Goal: Task Accomplishment & Management: Use online tool/utility

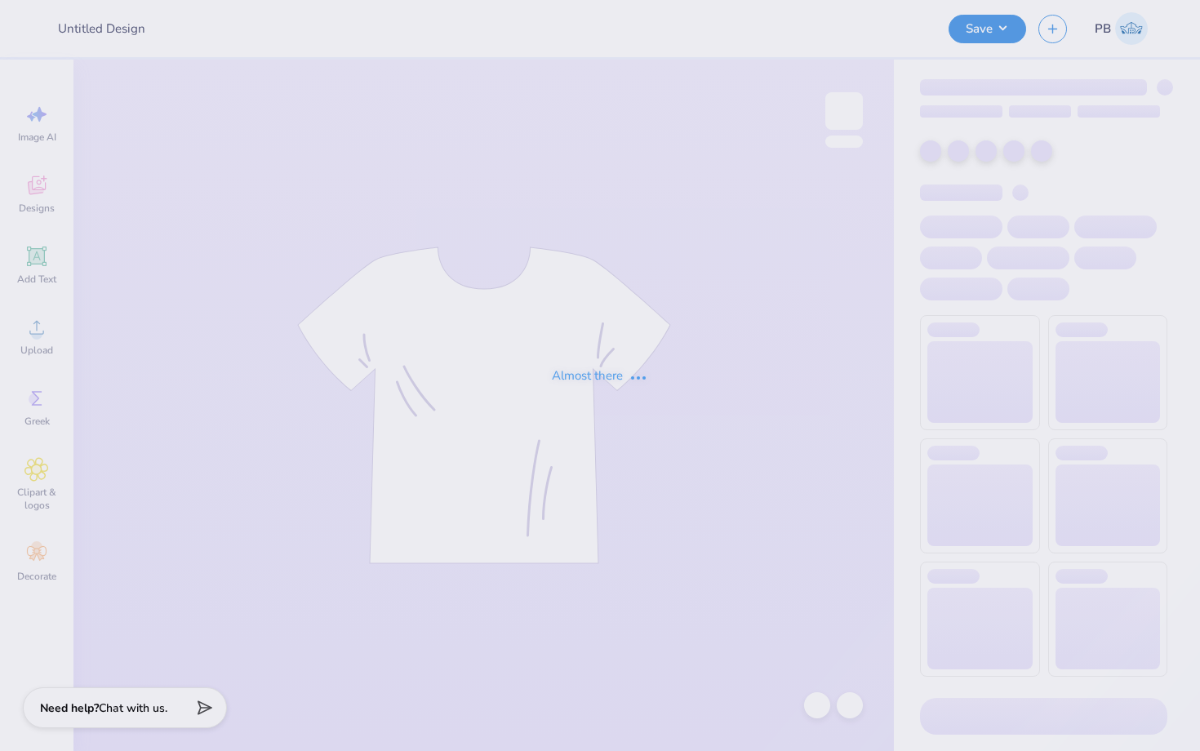
type input "[PERSON_NAME] : [GEOGRAPHIC_DATA]"
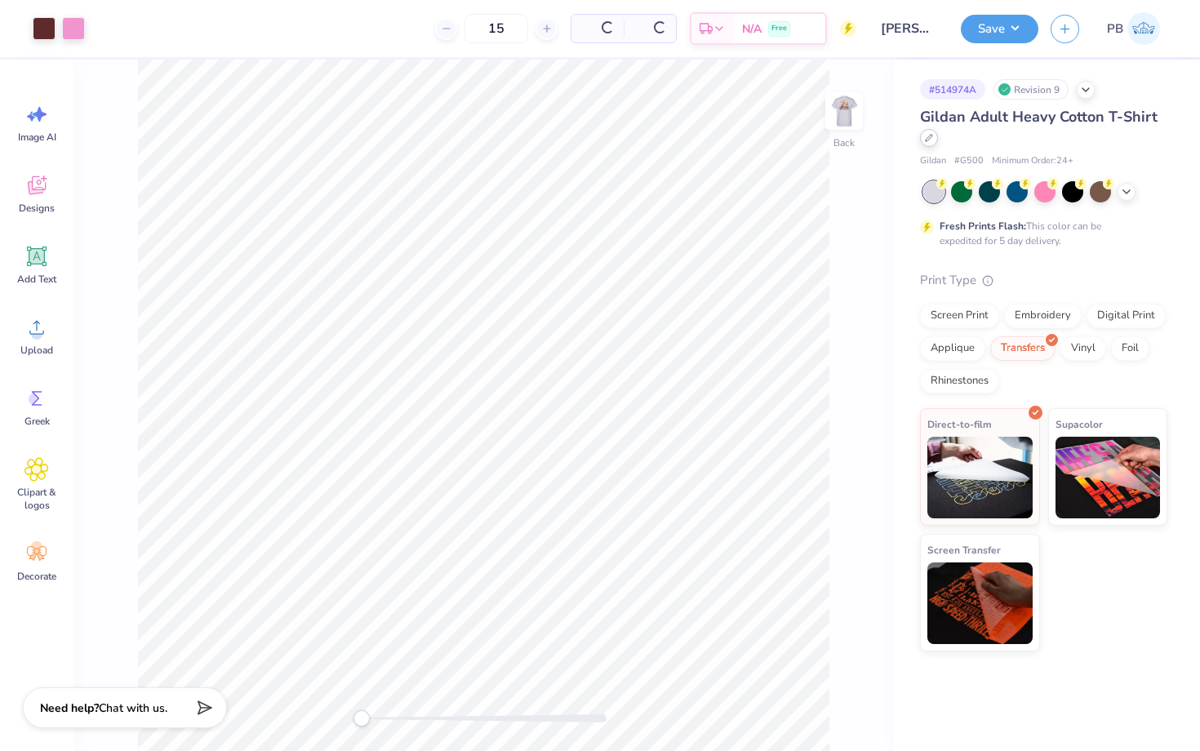
click at [926, 141] on icon at bounding box center [929, 138] width 7 height 7
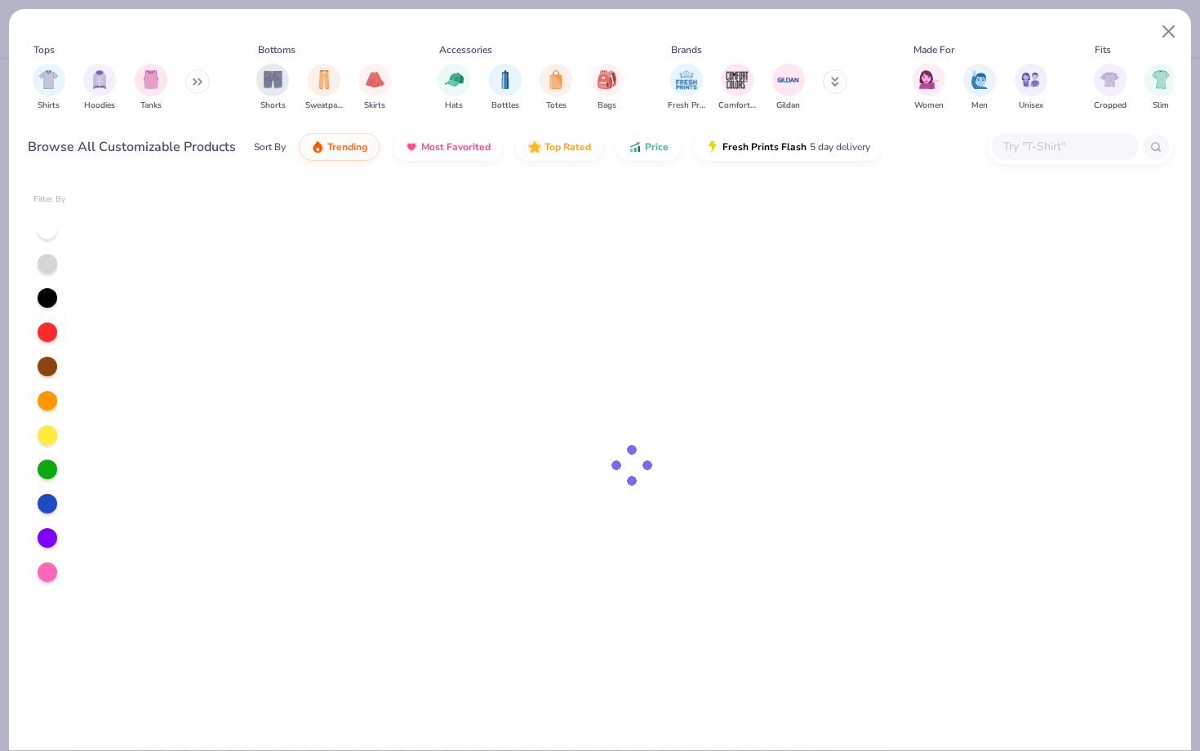
click at [1059, 139] on input "text" at bounding box center [1065, 146] width 126 height 19
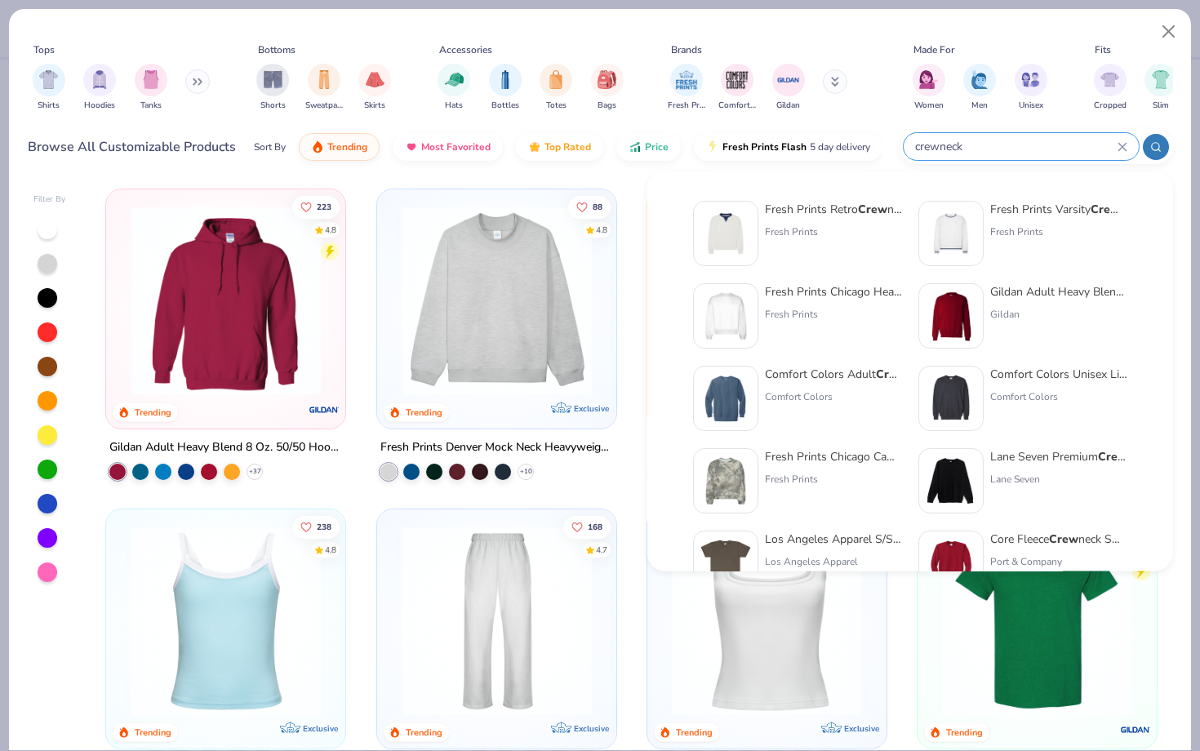
type input "crewneck"
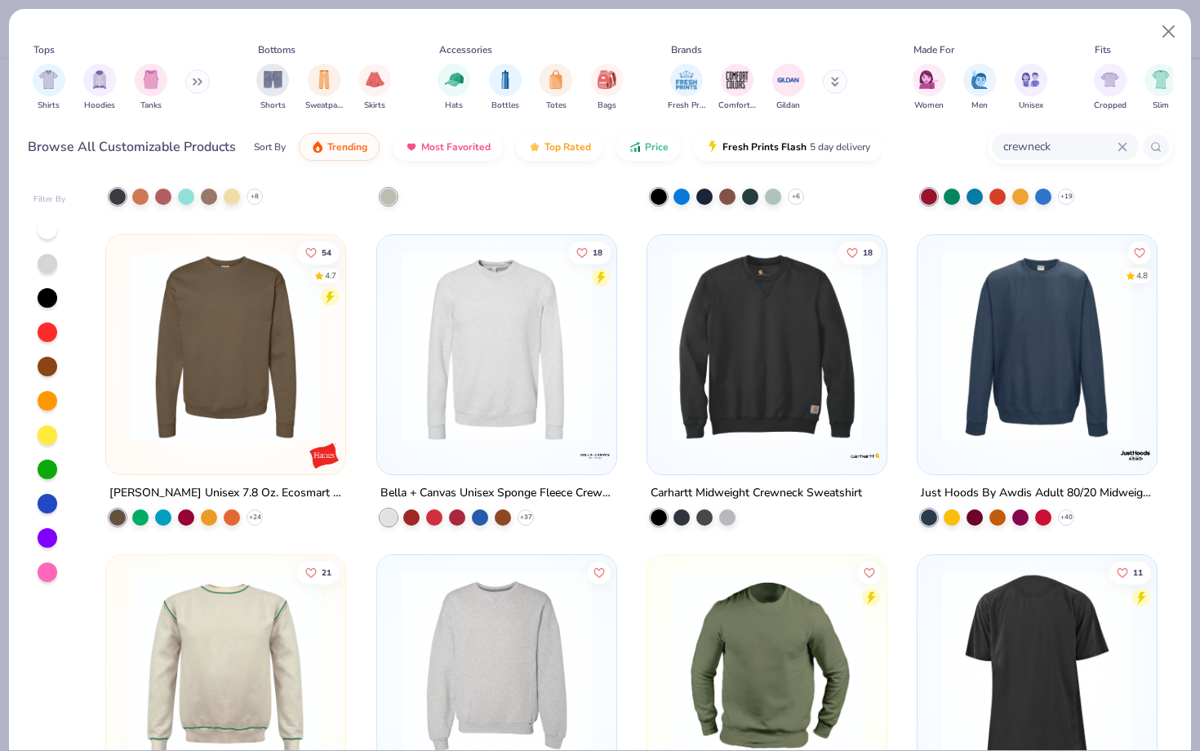
scroll to position [602, 0]
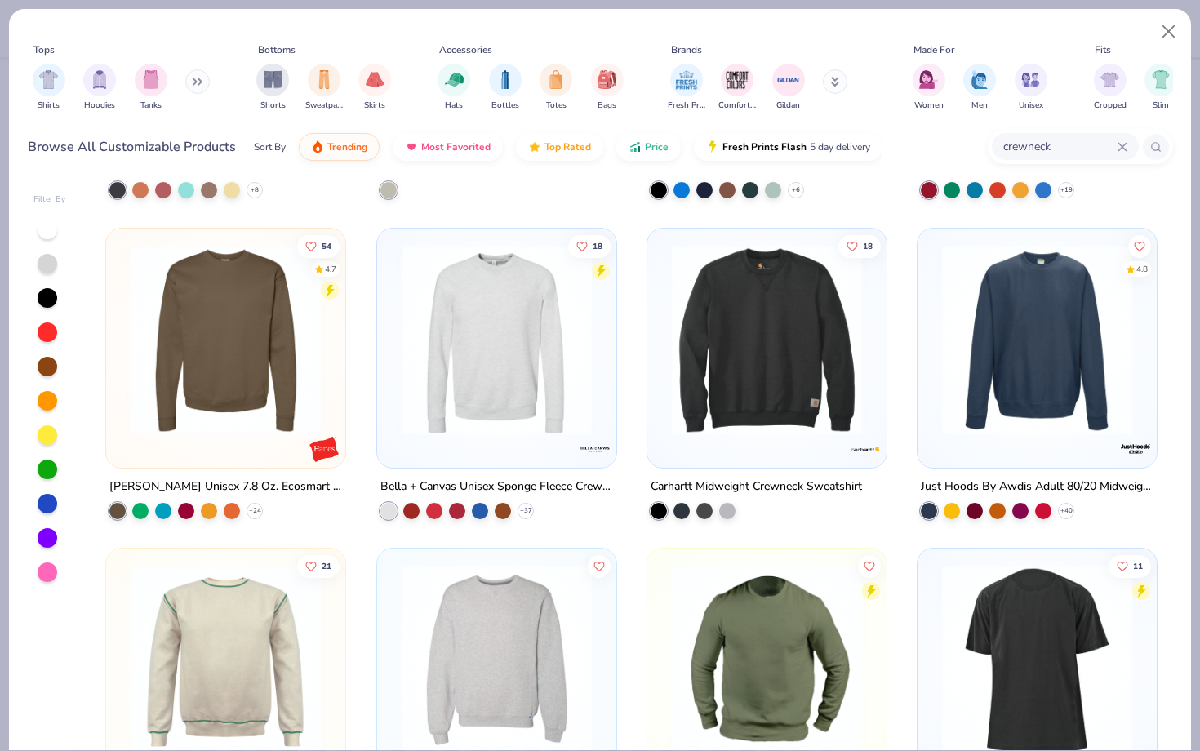
click at [245, 299] on img at bounding box center [225, 339] width 207 height 190
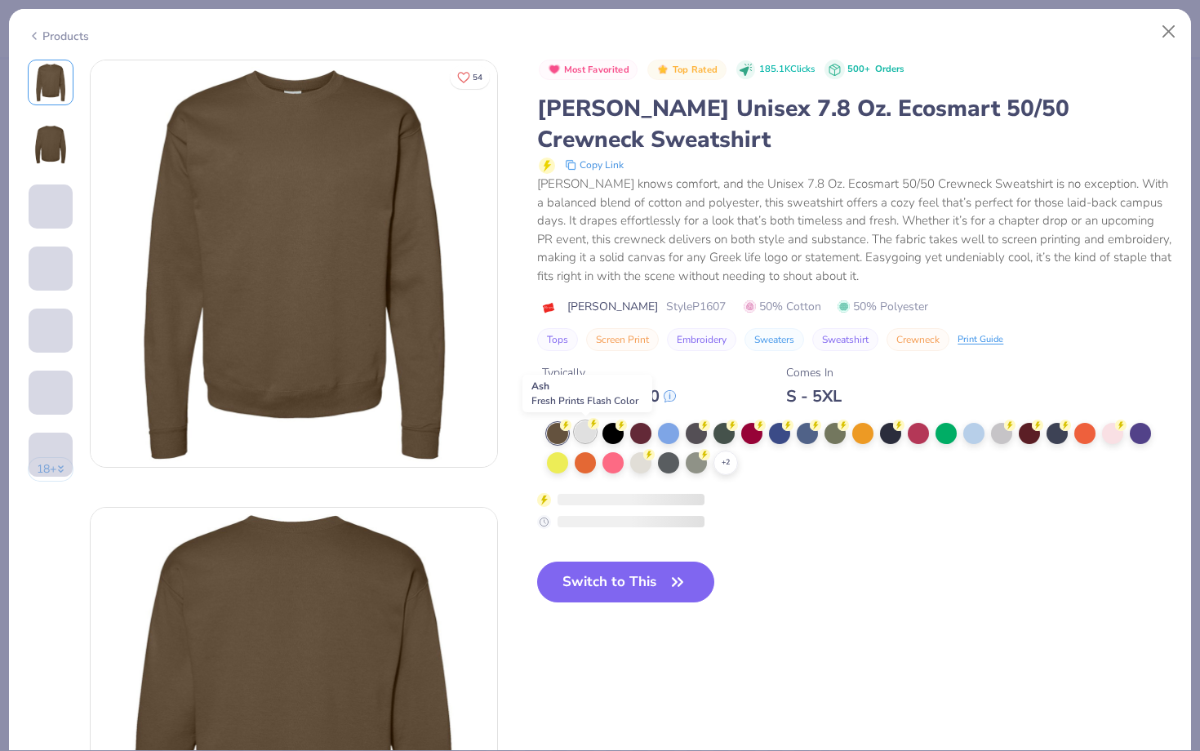
click at [590, 434] on div at bounding box center [585, 431] width 21 height 21
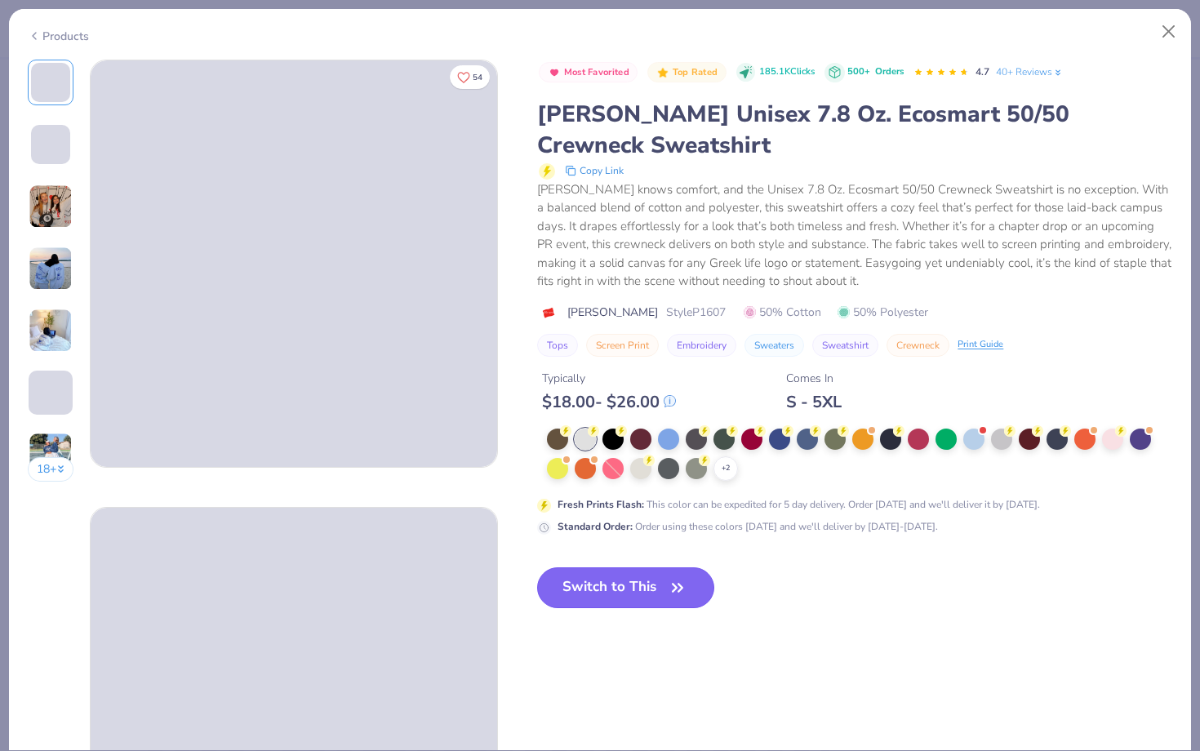
click at [608, 591] on button "Switch to This" at bounding box center [625, 587] width 177 height 41
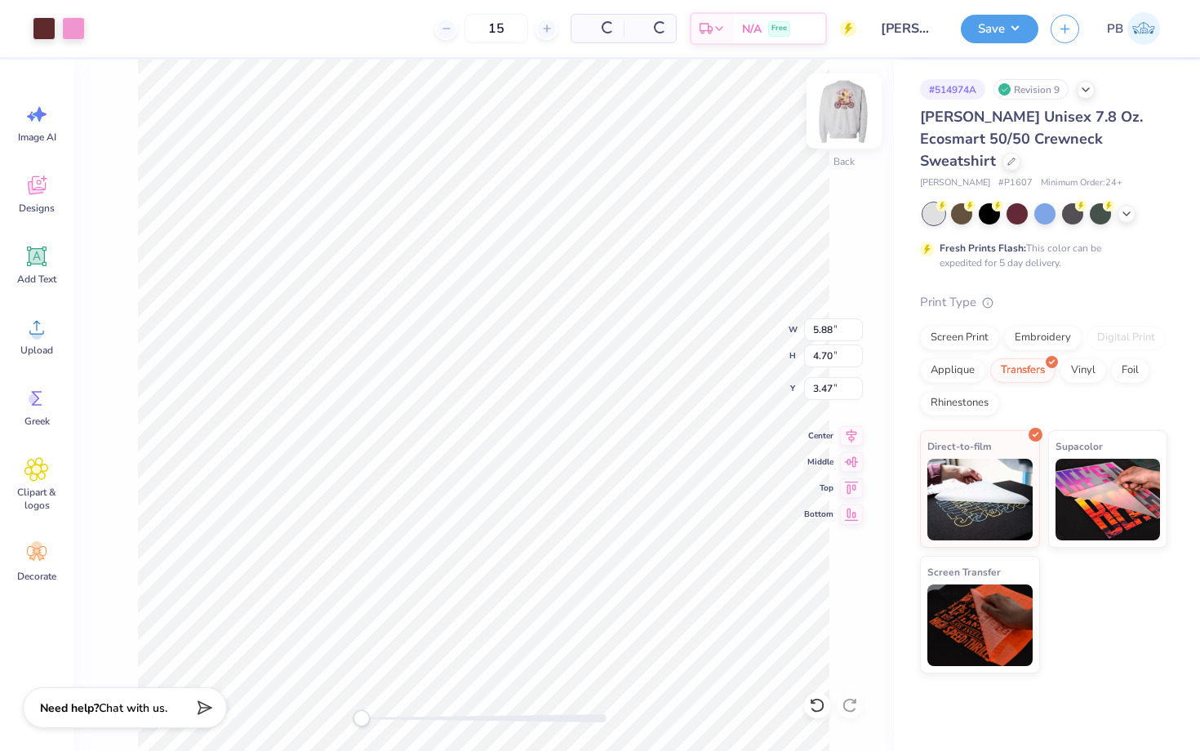
click at [840, 119] on img at bounding box center [844, 110] width 65 height 65
click at [848, 122] on img at bounding box center [844, 110] width 65 height 65
type input "9.97"
type input "10.30"
type input "1.39"
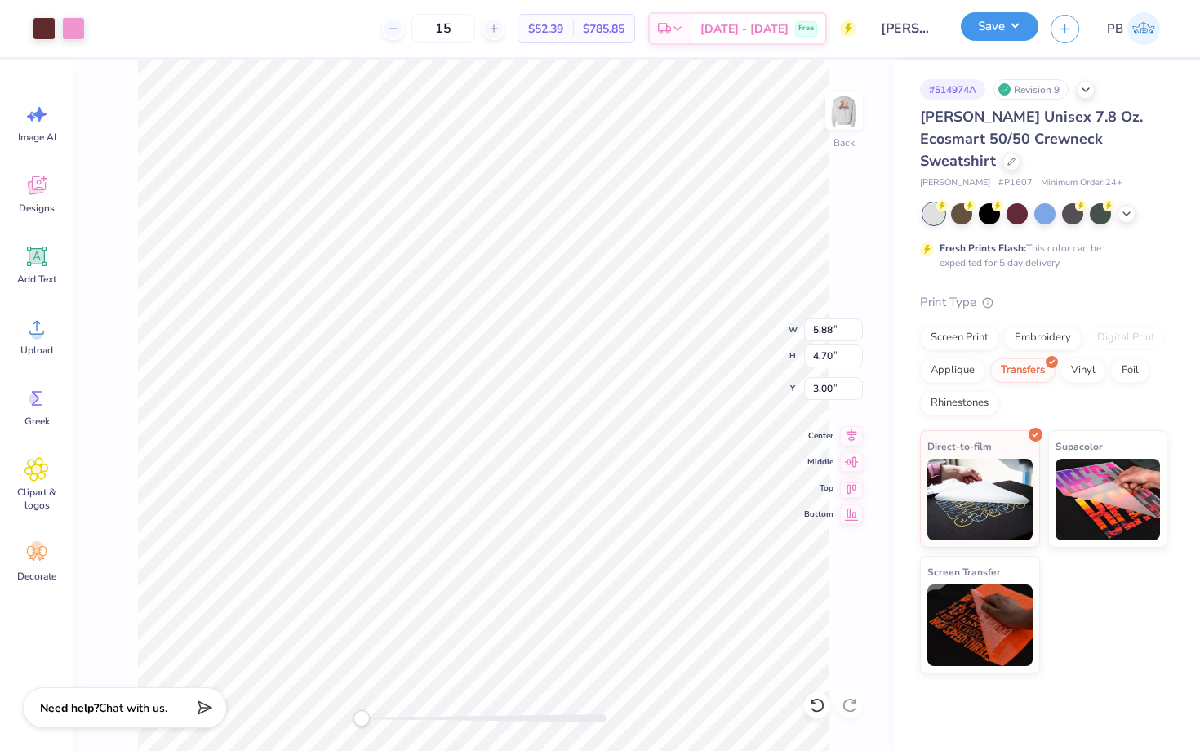
click at [994, 32] on button "Save" at bounding box center [1000, 26] width 78 height 29
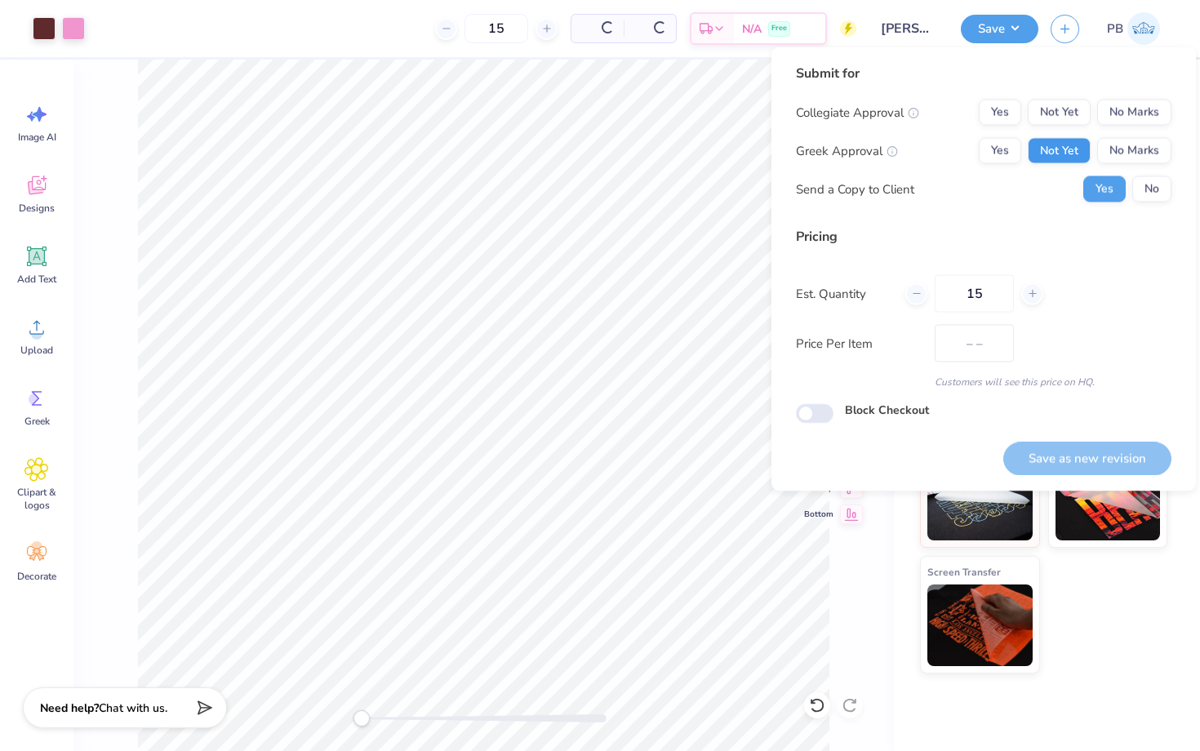
type input "$49.13"
click at [975, 296] on input "15" at bounding box center [974, 294] width 79 height 38
type input "1"
type input "13"
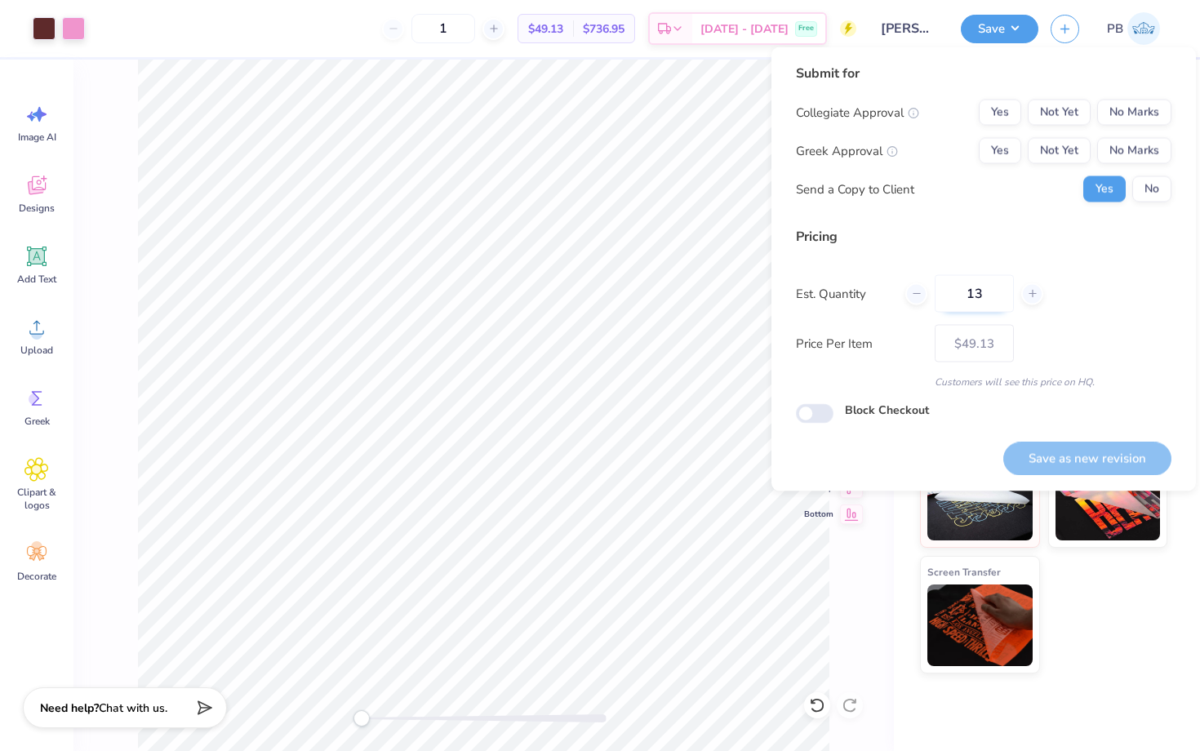
type input "13"
type input "$50.28"
type input "13"
click at [1146, 184] on button "No" at bounding box center [1151, 189] width 39 height 26
click at [1145, 161] on button "No Marks" at bounding box center [1134, 151] width 74 height 26
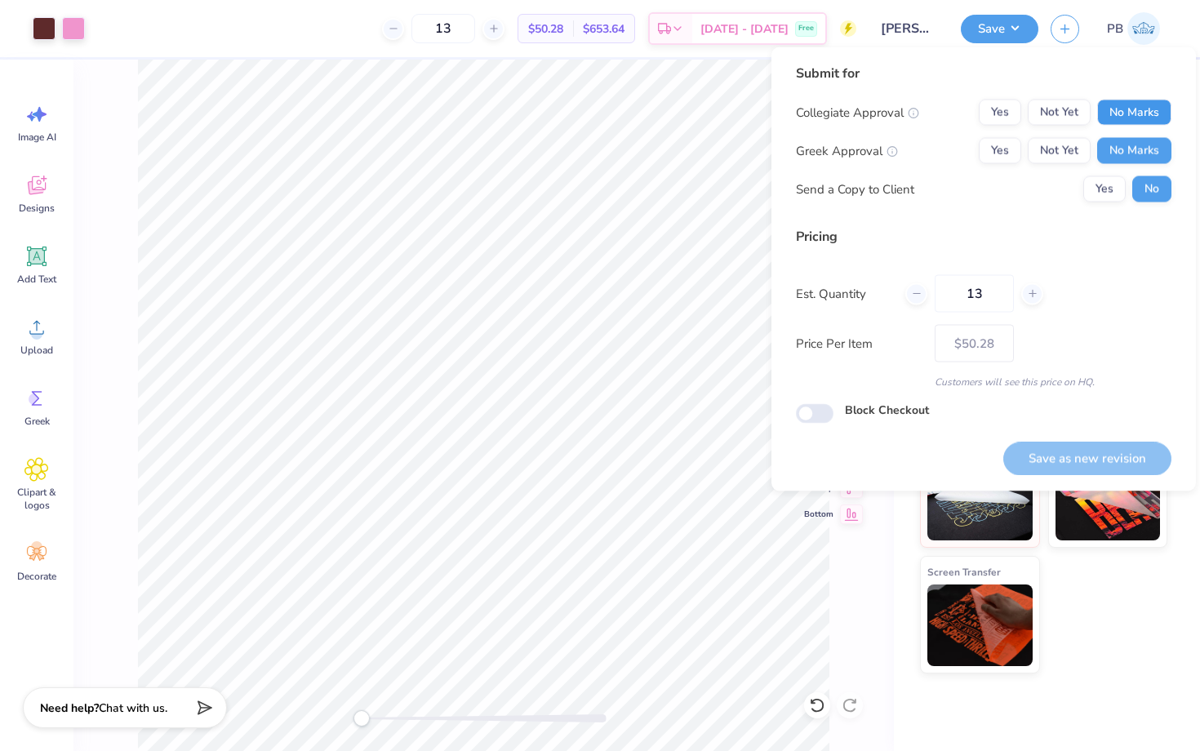
click at [1138, 109] on button "No Marks" at bounding box center [1134, 113] width 74 height 26
click at [1088, 451] on button "Save as new revision" at bounding box center [1087, 458] width 168 height 33
type input "$50.28"
click at [993, 144] on button "Yes" at bounding box center [1000, 151] width 42 height 26
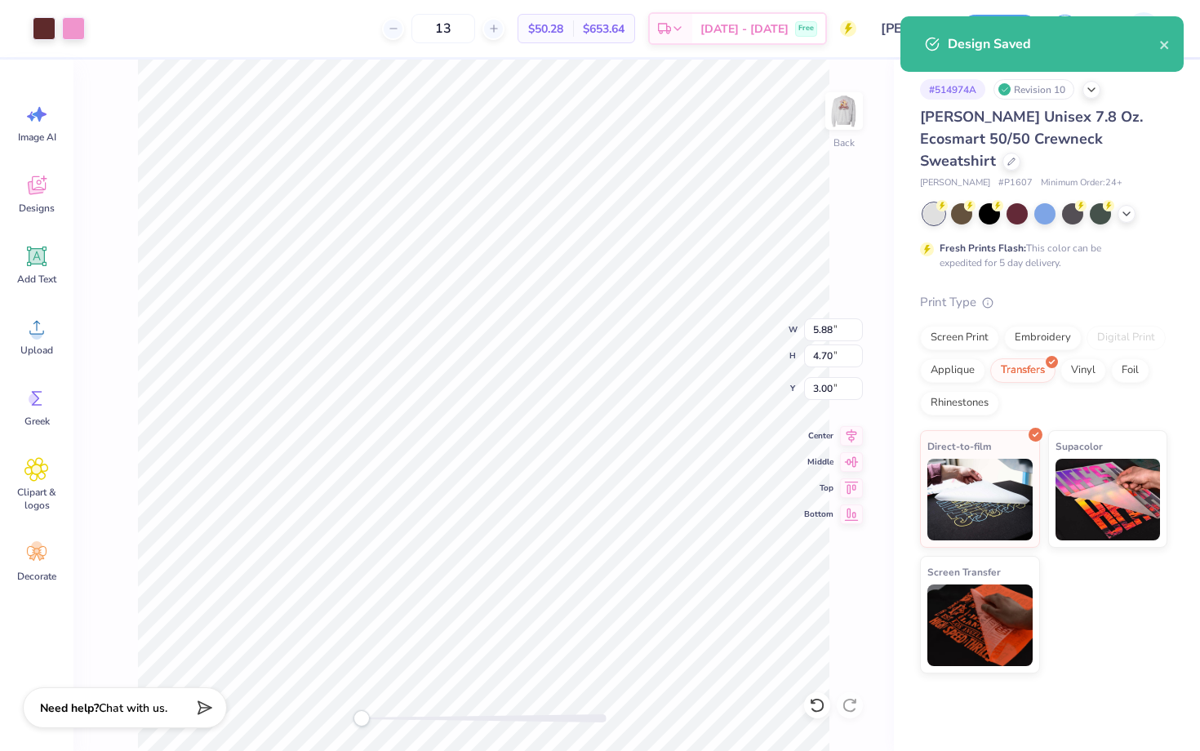
click at [999, 176] on span "# P1607" at bounding box center [1016, 183] width 34 height 14
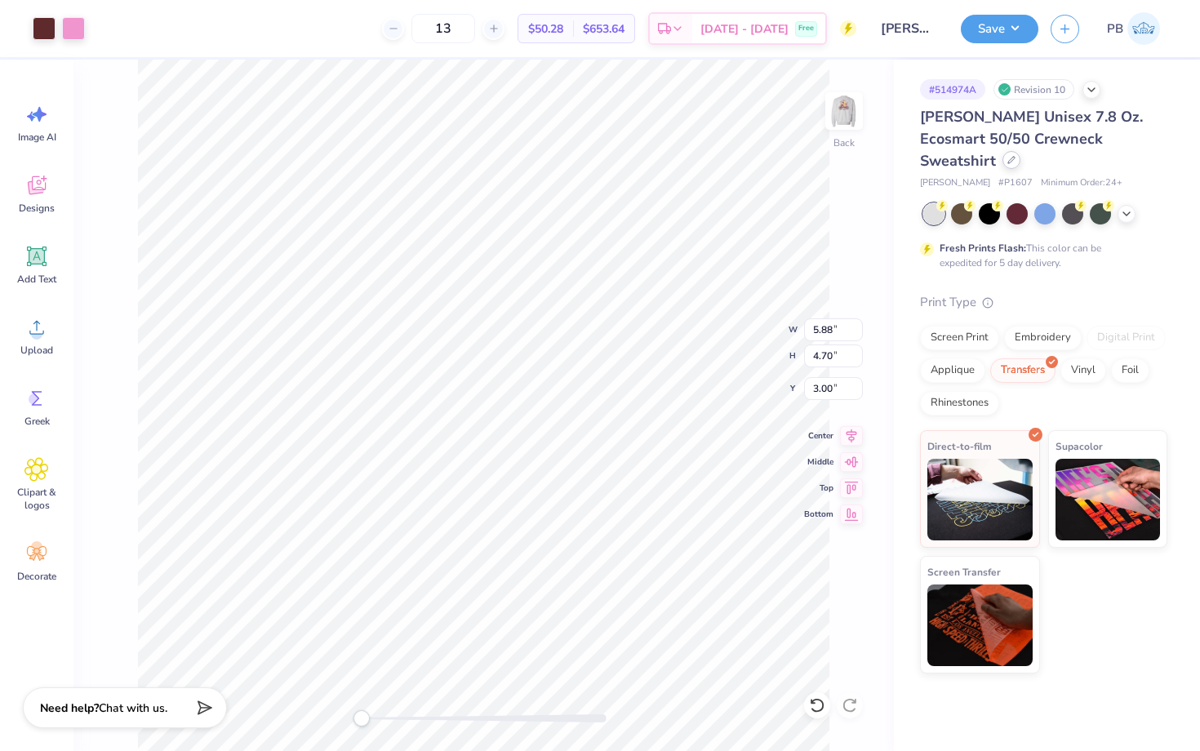
click at [1015, 157] on icon at bounding box center [1011, 160] width 7 height 7
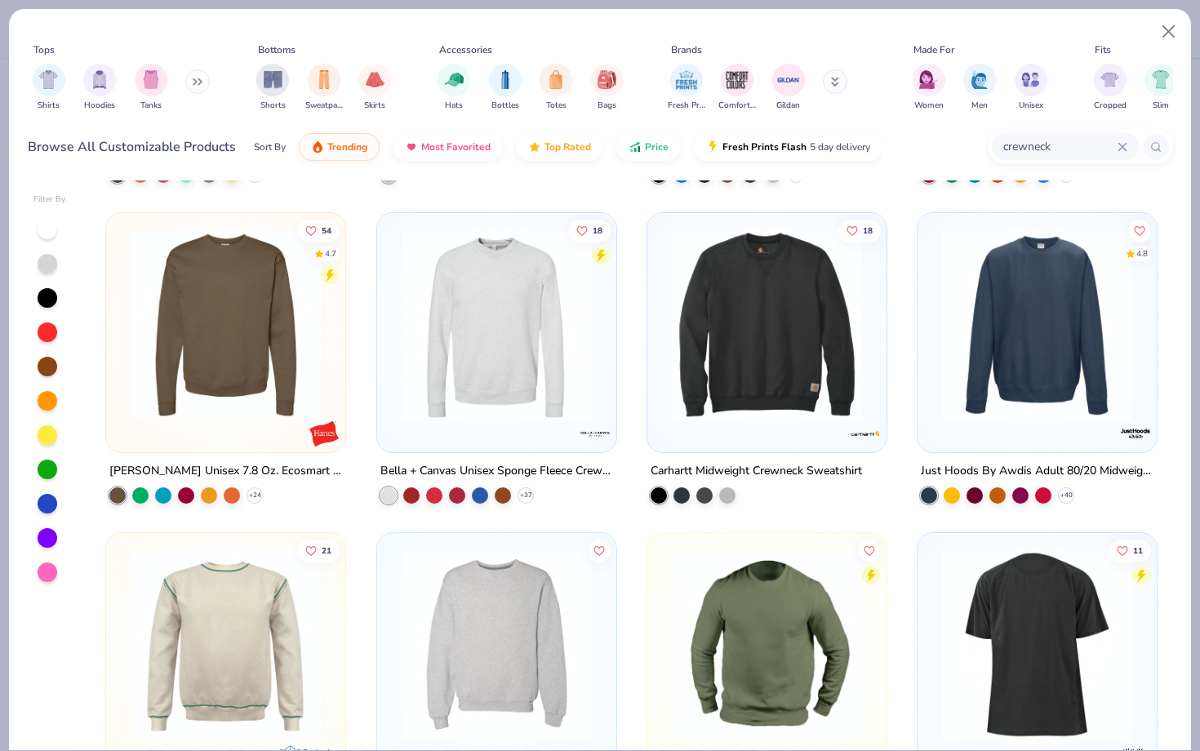
scroll to position [302, 0]
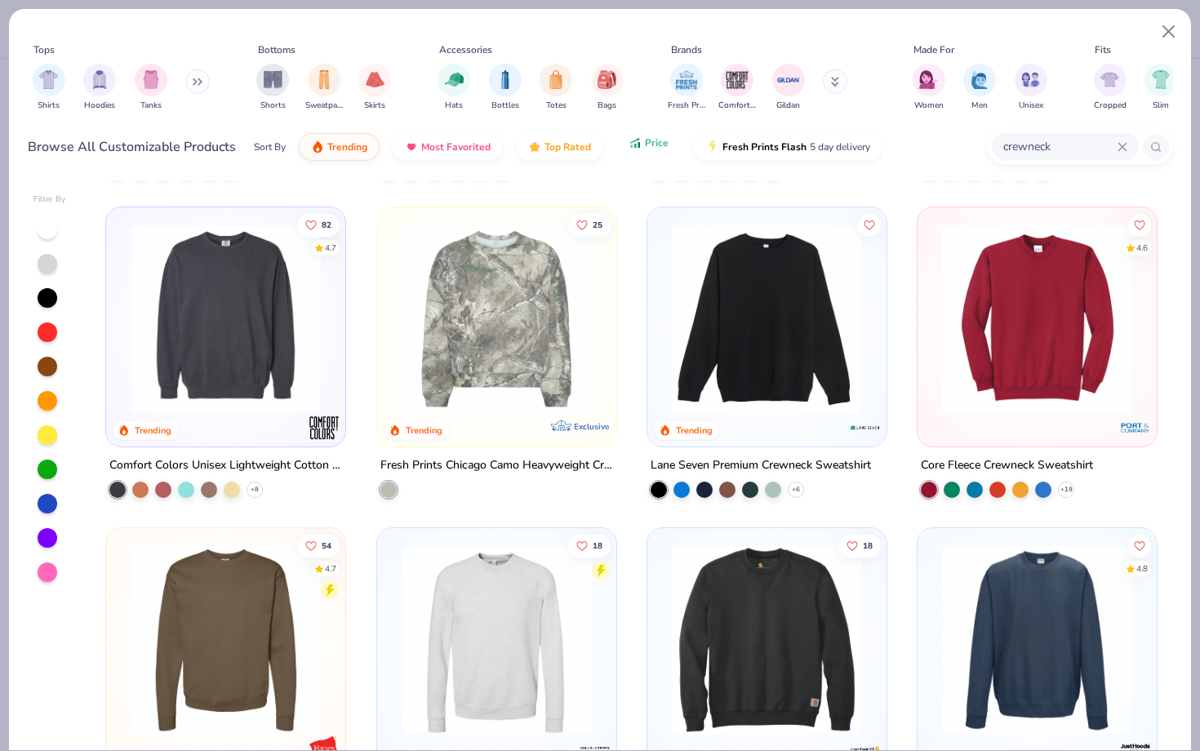
click at [634, 138] on icon "button" at bounding box center [635, 143] width 13 height 15
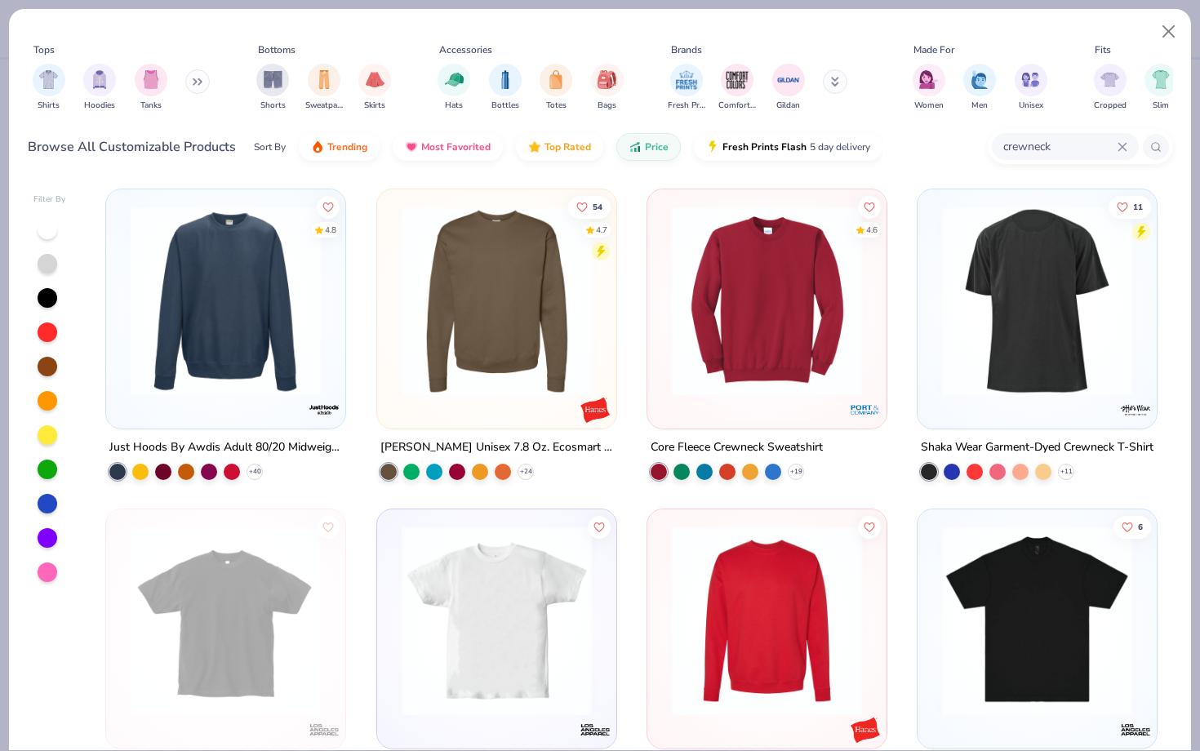
click at [823, 339] on img at bounding box center [767, 301] width 207 height 190
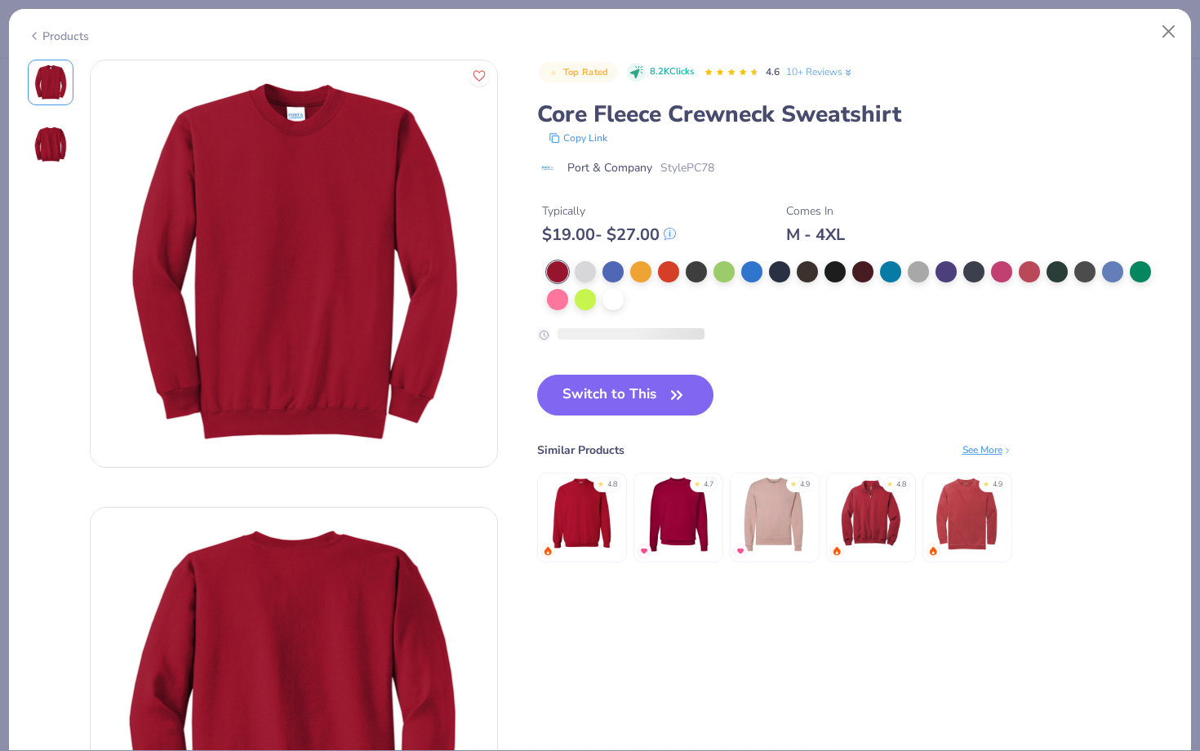
click at [696, 165] on span "Style PC78" at bounding box center [688, 167] width 54 height 17
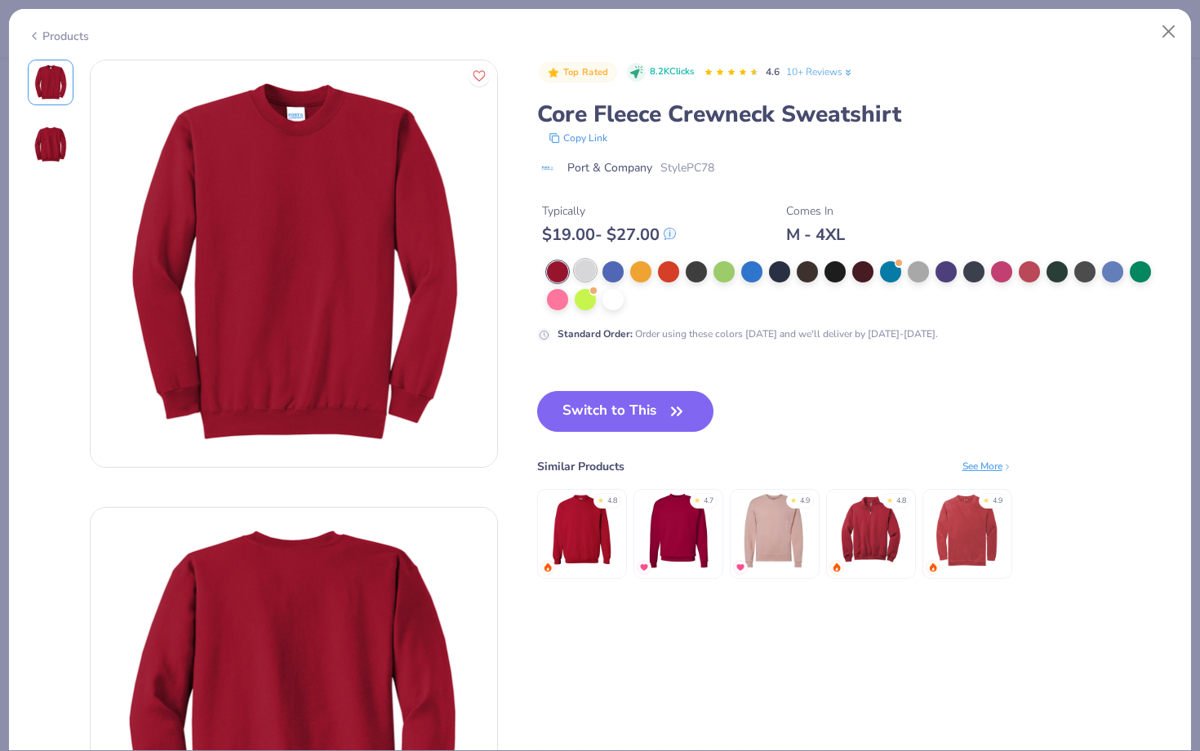
click at [582, 274] on div at bounding box center [585, 270] width 21 height 21
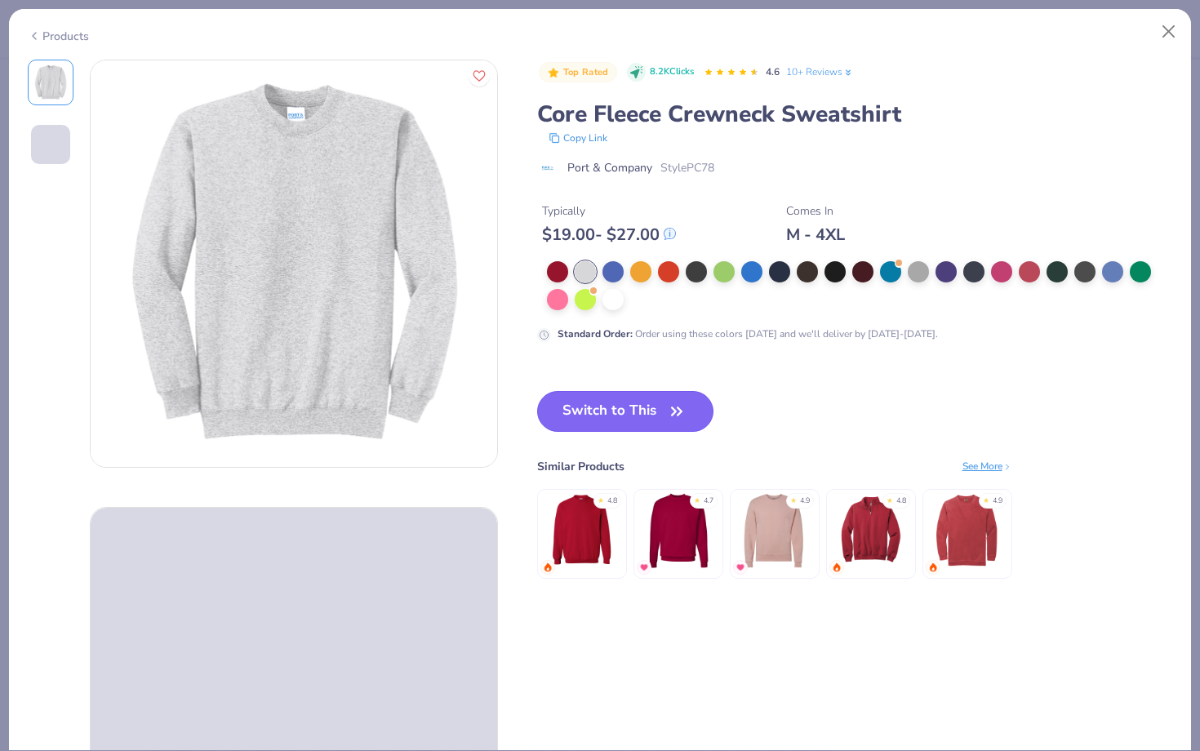
click at [608, 417] on button "Switch to This" at bounding box center [625, 411] width 177 height 41
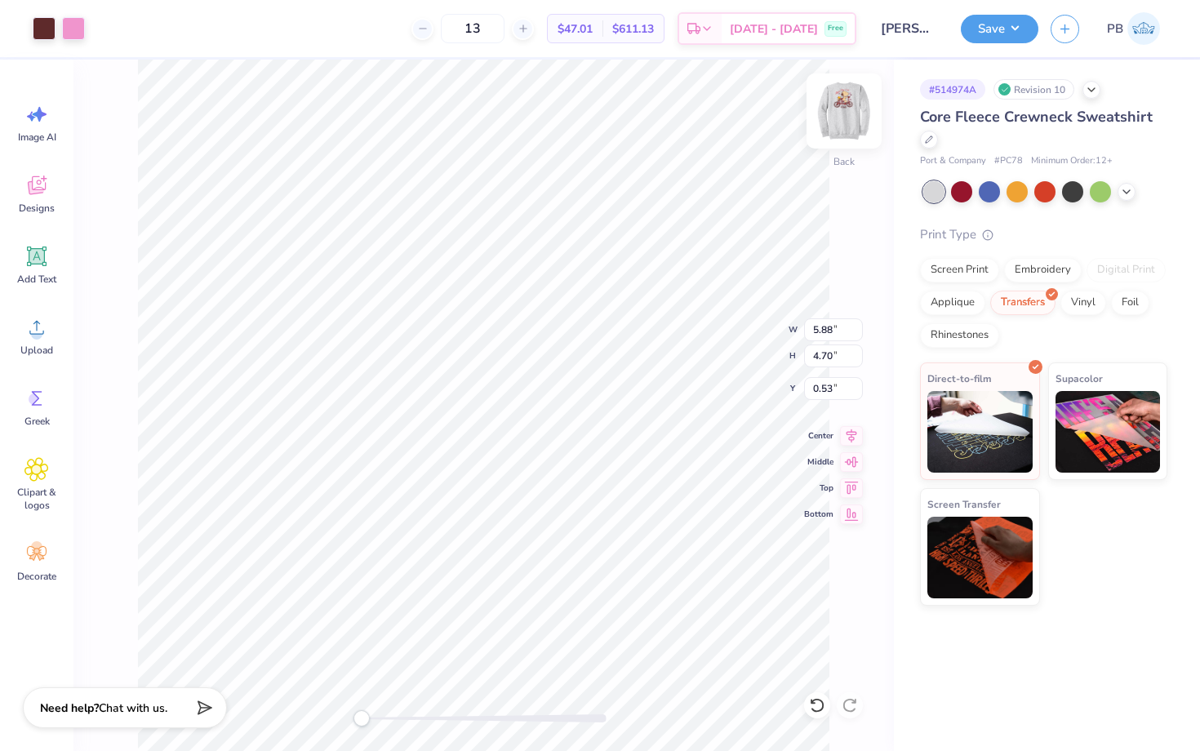
click at [855, 113] on img at bounding box center [844, 110] width 65 height 65
click at [849, 122] on img at bounding box center [844, 110] width 65 height 65
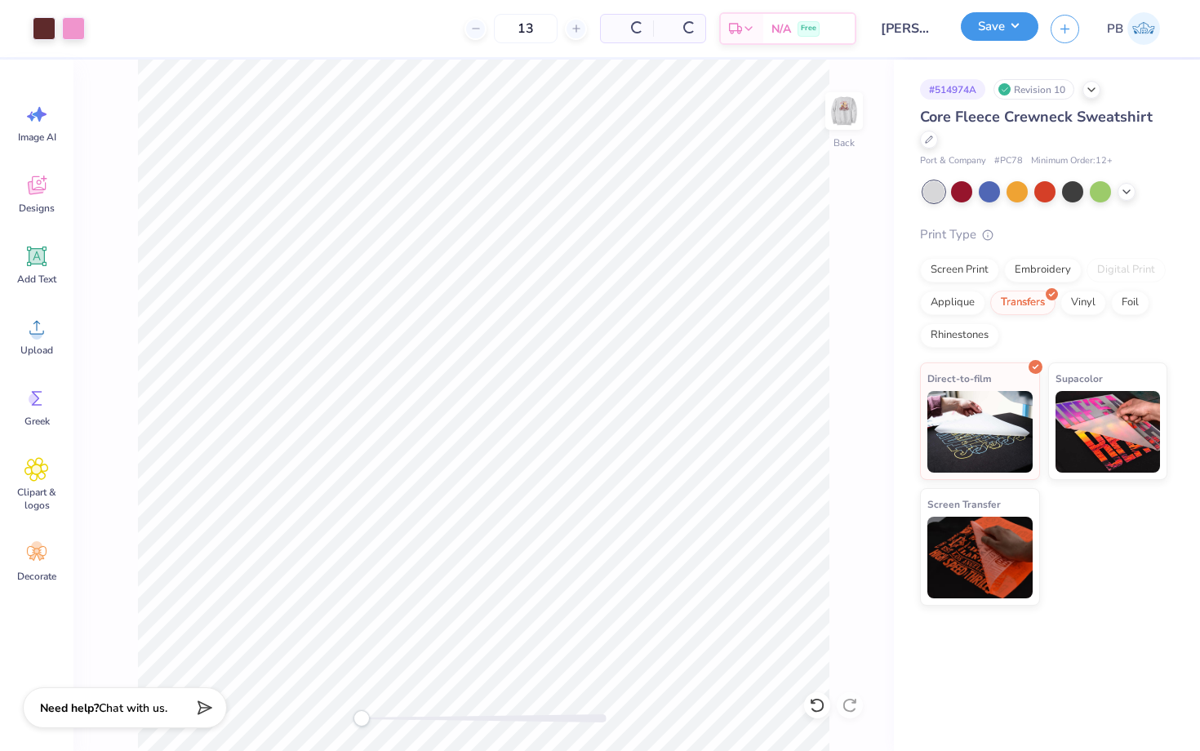
click at [981, 39] on button "Save" at bounding box center [1000, 26] width 78 height 29
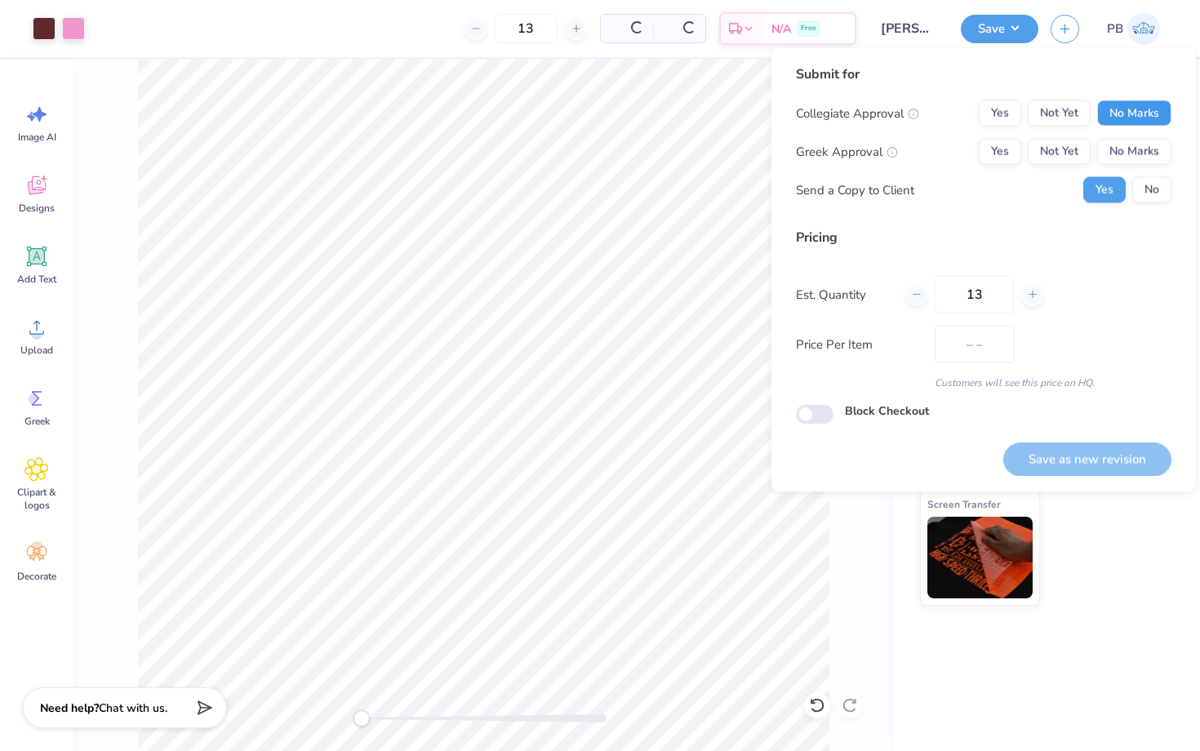
click at [1132, 112] on button "No Marks" at bounding box center [1134, 113] width 74 height 26
click at [1134, 140] on button "No Marks" at bounding box center [1134, 152] width 74 height 26
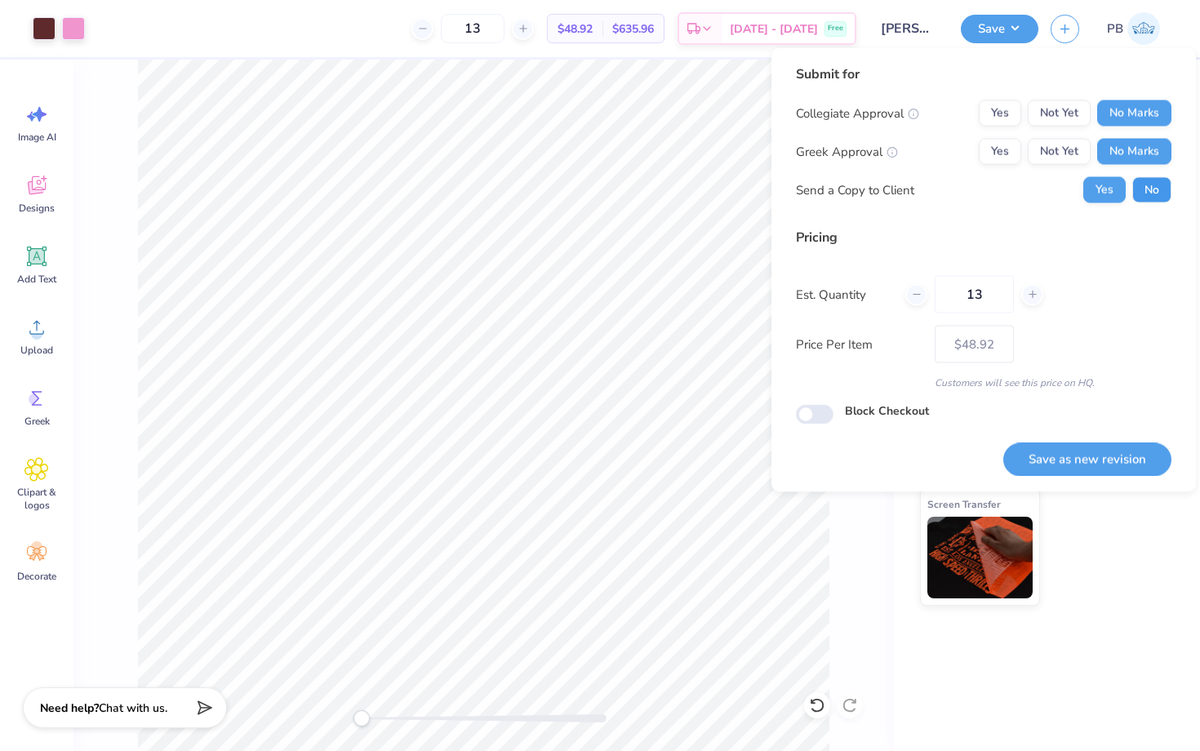
click at [1150, 196] on button "No" at bounding box center [1151, 190] width 39 height 26
click at [1031, 432] on div "Save as new revision" at bounding box center [1087, 450] width 168 height 51
click at [1031, 447] on button "Save as new revision" at bounding box center [1087, 459] width 168 height 33
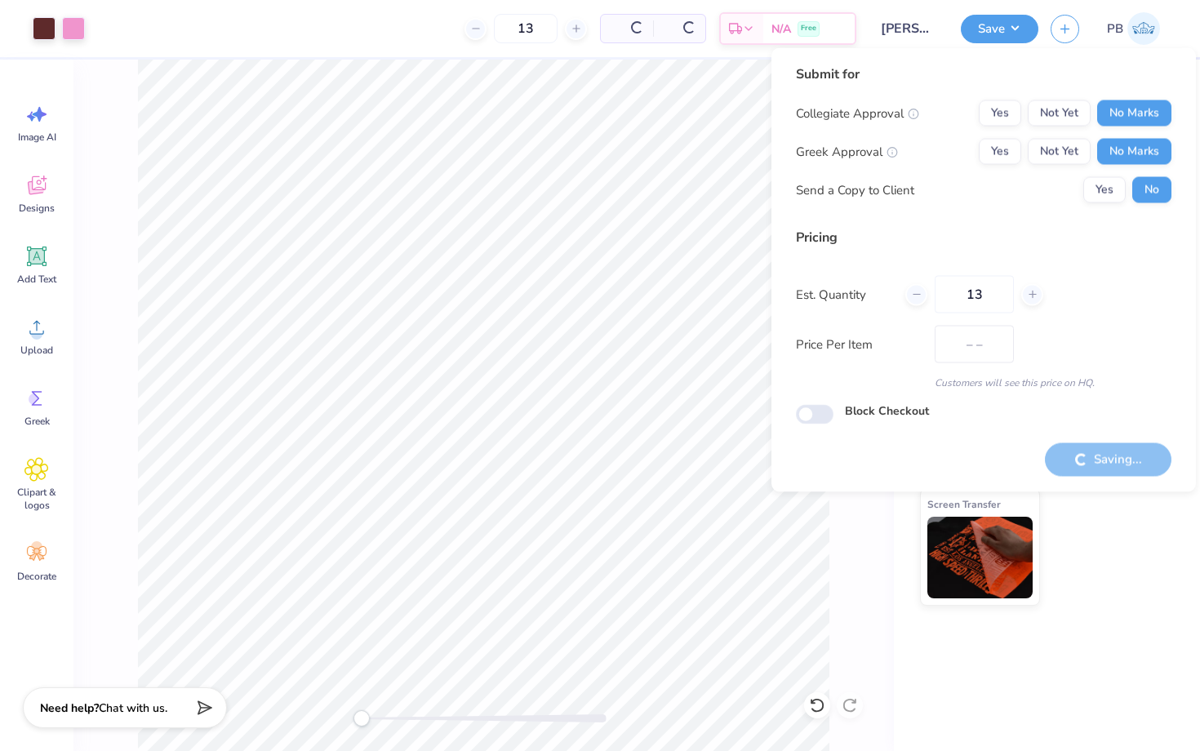
type input "$48.92"
